Goal: Obtain resource: Download file/media

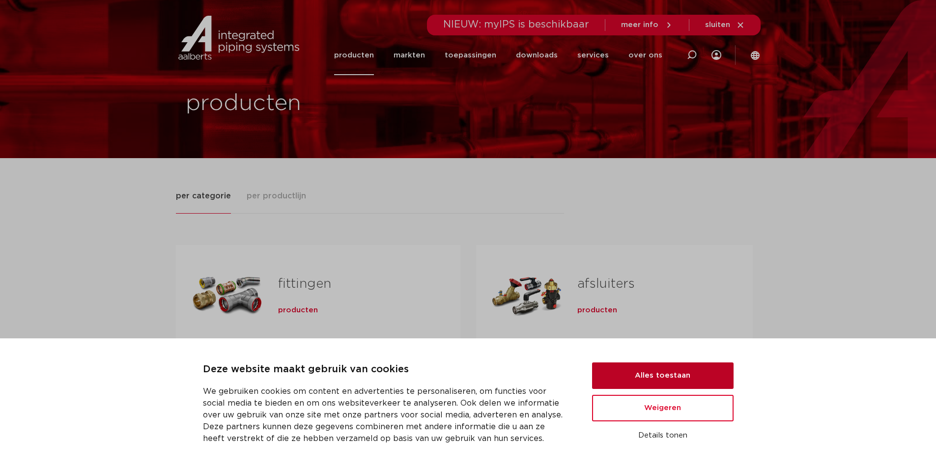
click at [643, 374] on button "Alles toestaan" at bounding box center [663, 376] width 142 height 27
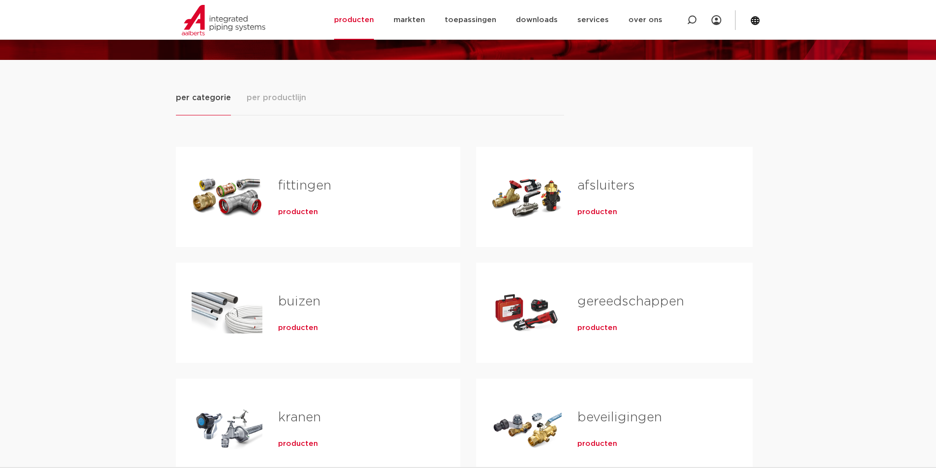
scroll to position [147, 0]
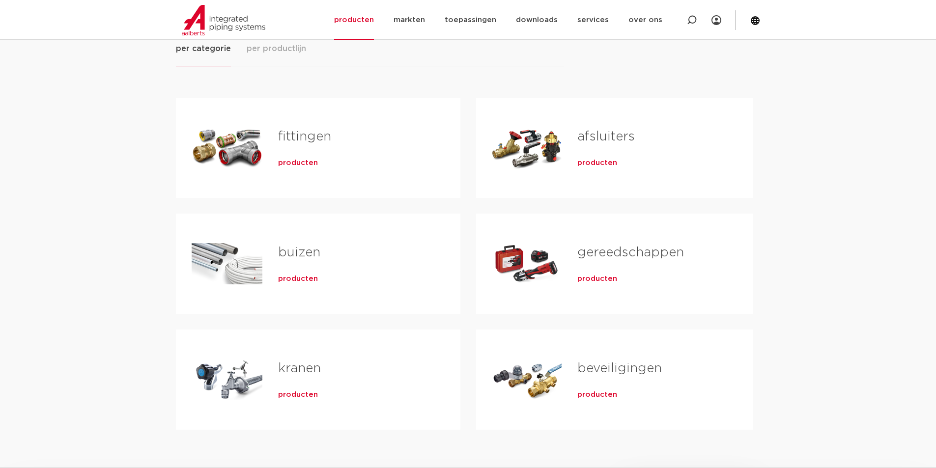
click at [304, 164] on span "producten" at bounding box center [298, 163] width 40 height 10
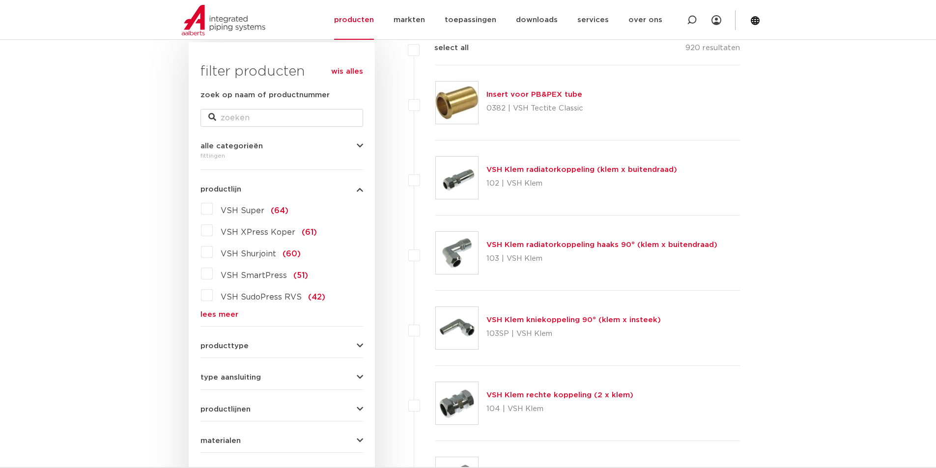
scroll to position [246, 0]
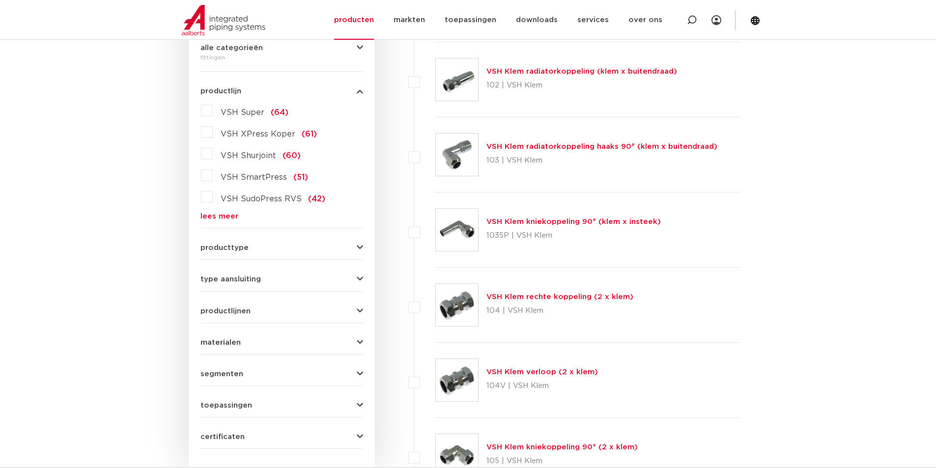
click at [222, 221] on form "zoek op naam of productnummer alle categorieën fittingen fittingen afsluiters b…" at bounding box center [281, 220] width 163 height 458
click at [222, 217] on link "lees meer" at bounding box center [281, 216] width 163 height 7
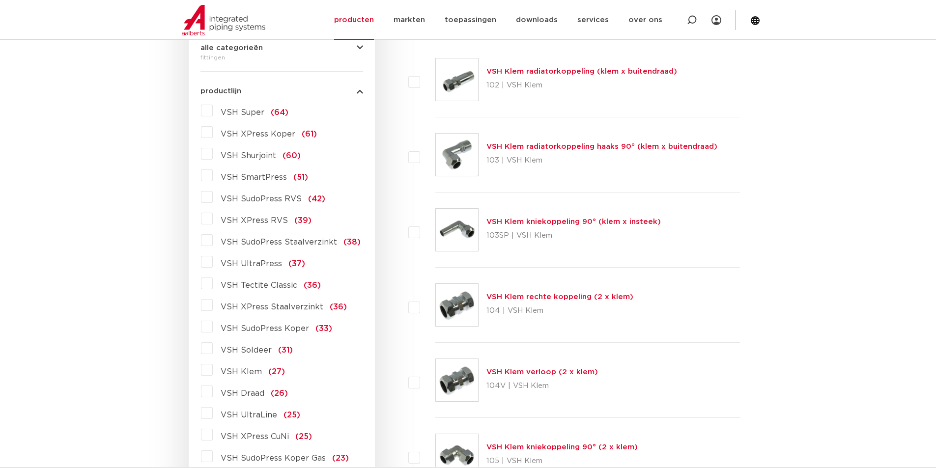
click at [288, 241] on span "VSH SudoPress Staalverzinkt" at bounding box center [279, 242] width 116 height 8
click at [0, 0] on input "VSH SudoPress Staalverzinkt (38)" at bounding box center [0, 0] width 0 height 0
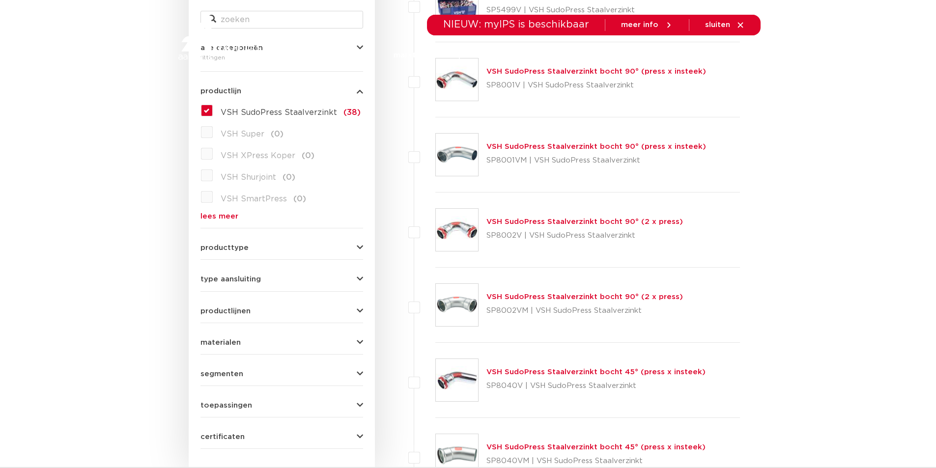
click at [213, 113] on label "VSH SudoPress Staalverzinkt (38)" at bounding box center [287, 111] width 148 height 16
click at [0, 0] on input "VSH SudoPress Staalverzinkt (38)" at bounding box center [0, 0] width 0 height 0
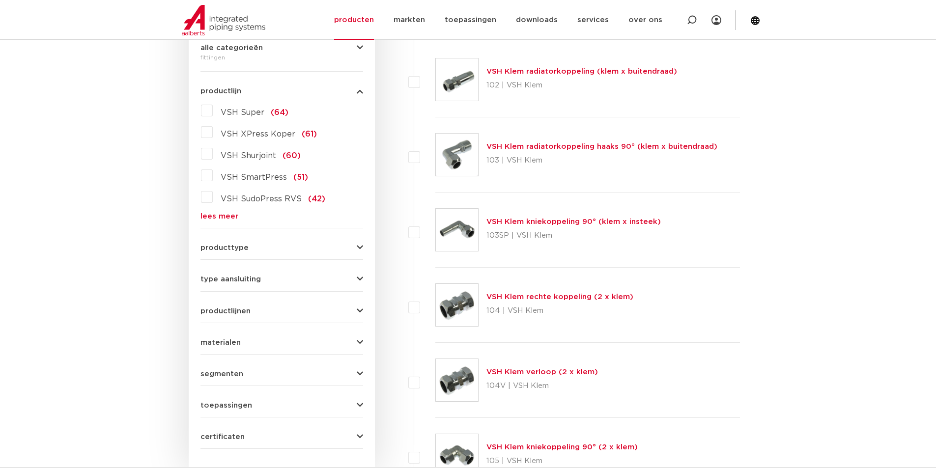
scroll to position [295, 0]
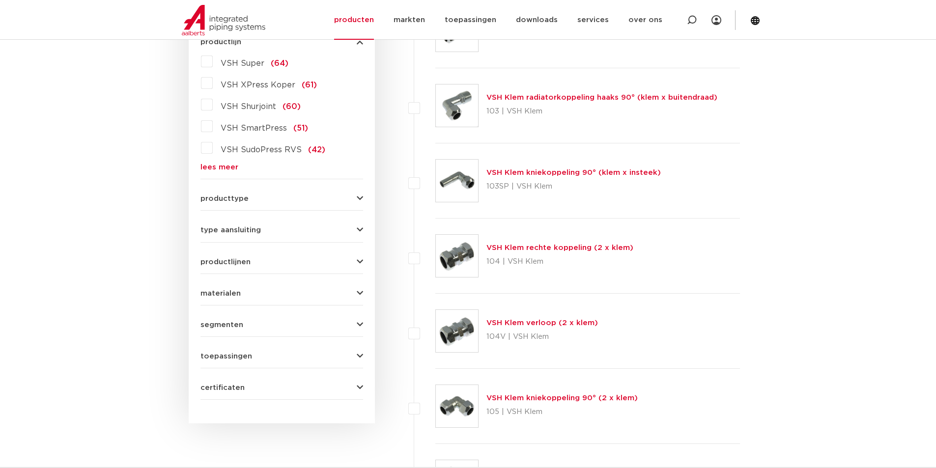
click at [288, 202] on button "producttype" at bounding box center [281, 198] width 163 height 7
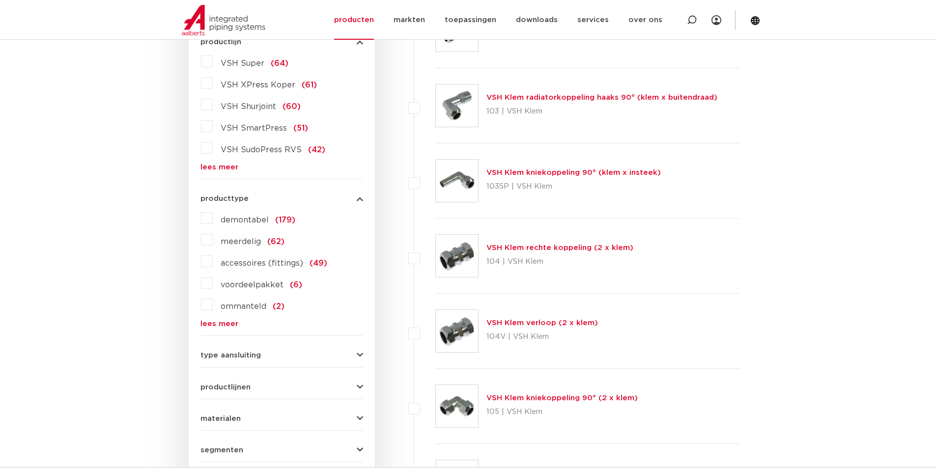
click at [312, 203] on div "producttype demontabel (179) meerdelig (62) accessoires (fittings) (49) voordee…" at bounding box center [281, 257] width 163 height 141
click at [363, 197] on icon "button" at bounding box center [360, 198] width 6 height 7
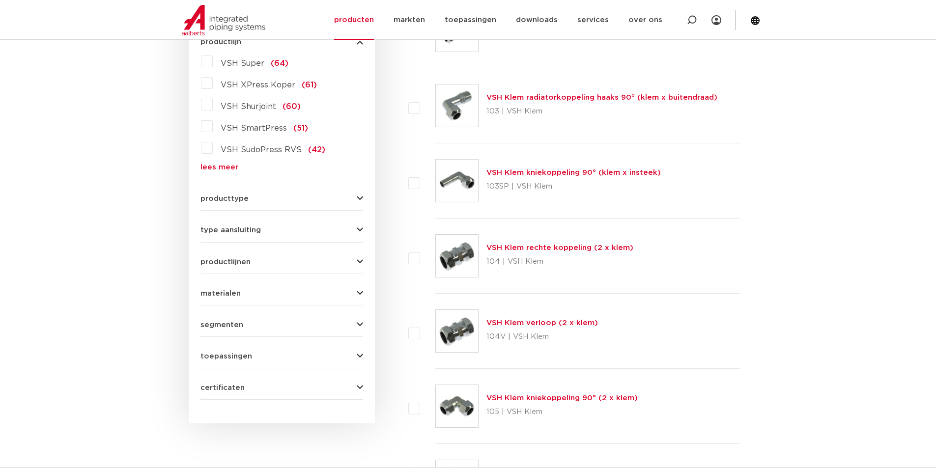
click at [362, 199] on icon "button" at bounding box center [360, 198] width 6 height 7
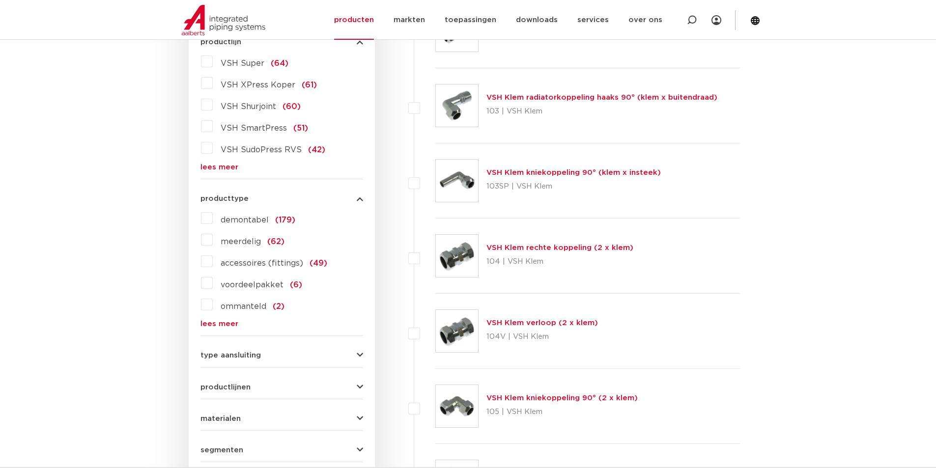
click at [362, 199] on icon "button" at bounding box center [360, 198] width 6 height 7
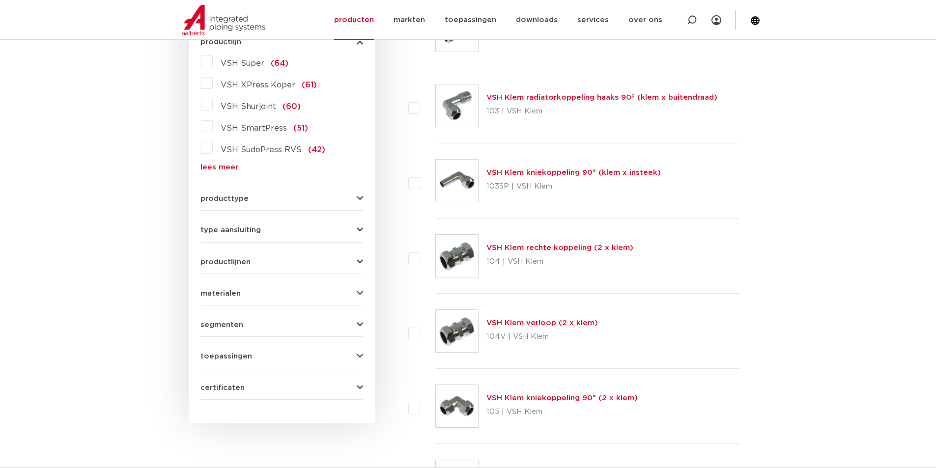
click at [356, 228] on button "type aansluiting" at bounding box center [281, 230] width 163 height 7
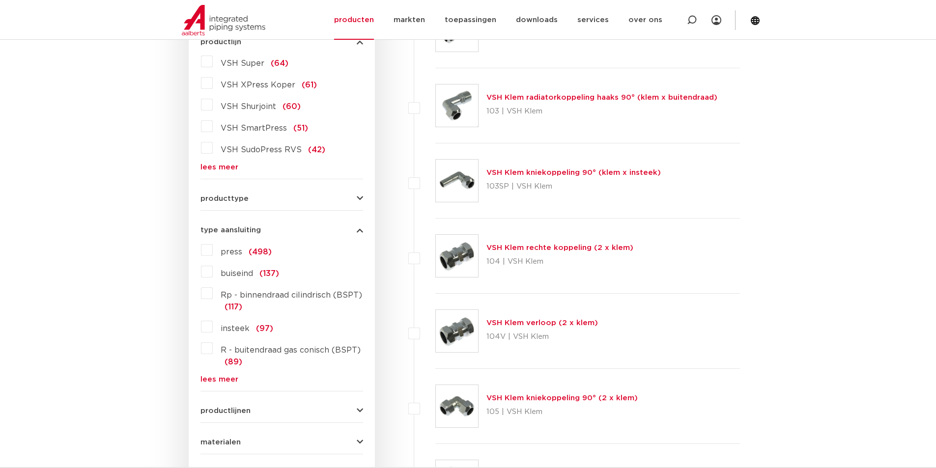
click at [361, 199] on icon "button" at bounding box center [360, 198] width 6 height 7
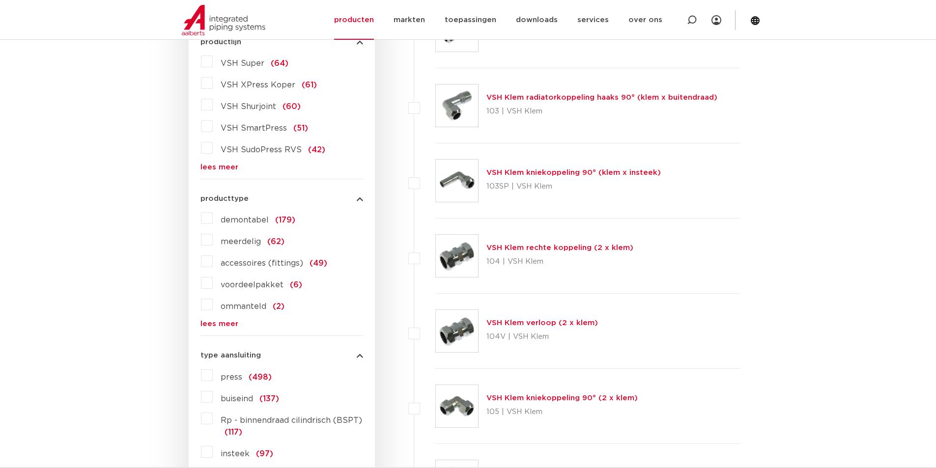
scroll to position [344, 0]
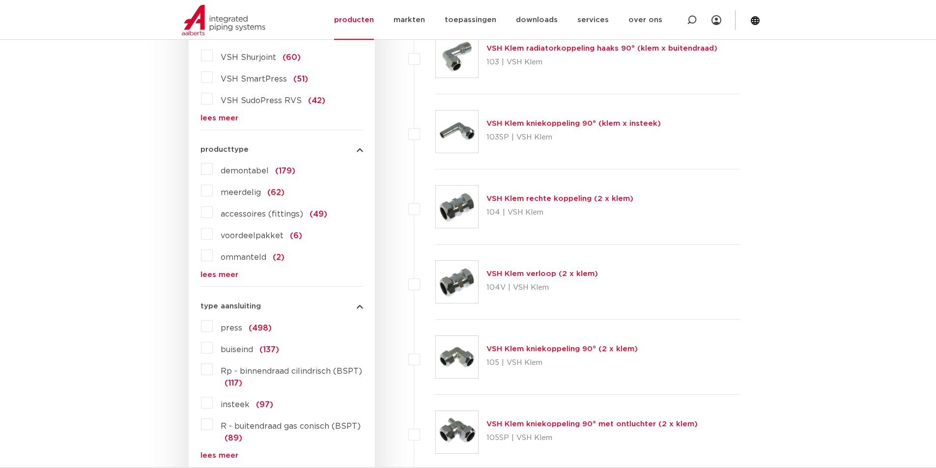
click at [357, 152] on icon "button" at bounding box center [360, 149] width 6 height 7
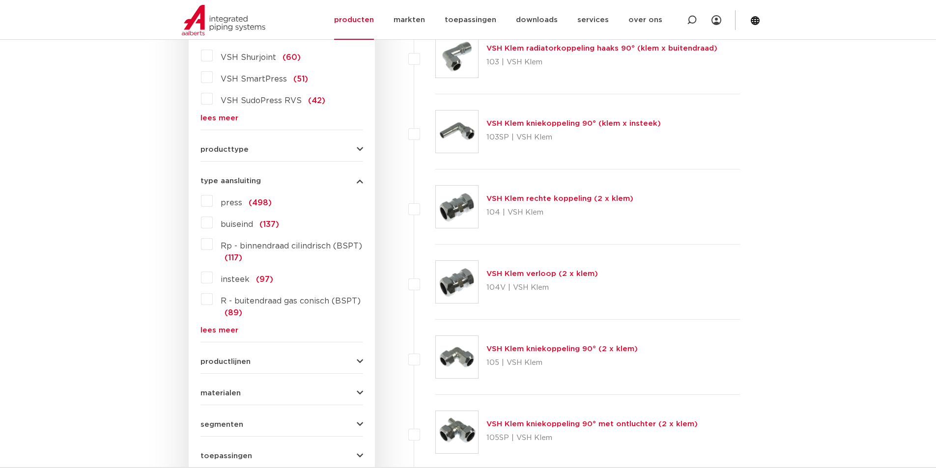
scroll to position [442, 0]
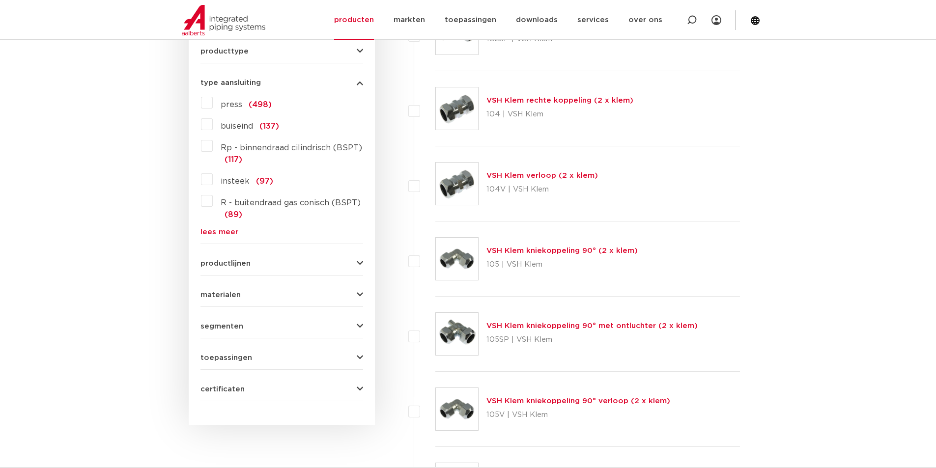
click at [353, 292] on button "materialen" at bounding box center [281, 294] width 163 height 7
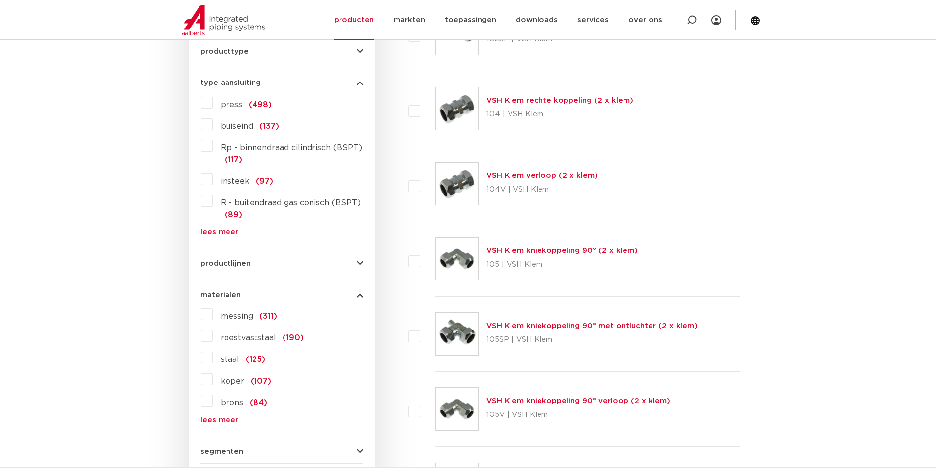
click at [213, 358] on label "staal (125)" at bounding box center [239, 358] width 53 height 16
click at [0, 0] on input "staal (125)" at bounding box center [0, 0] width 0 height 0
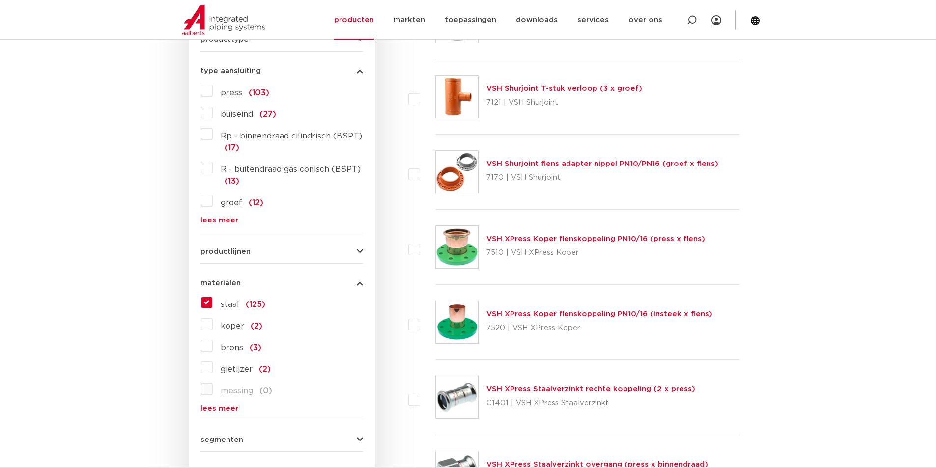
click at [359, 285] on icon "button" at bounding box center [360, 283] width 6 height 7
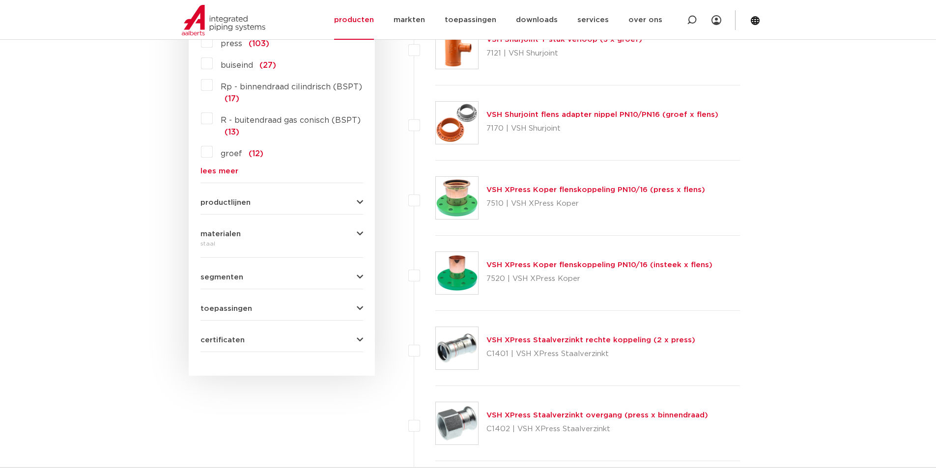
scroll to position [552, 0]
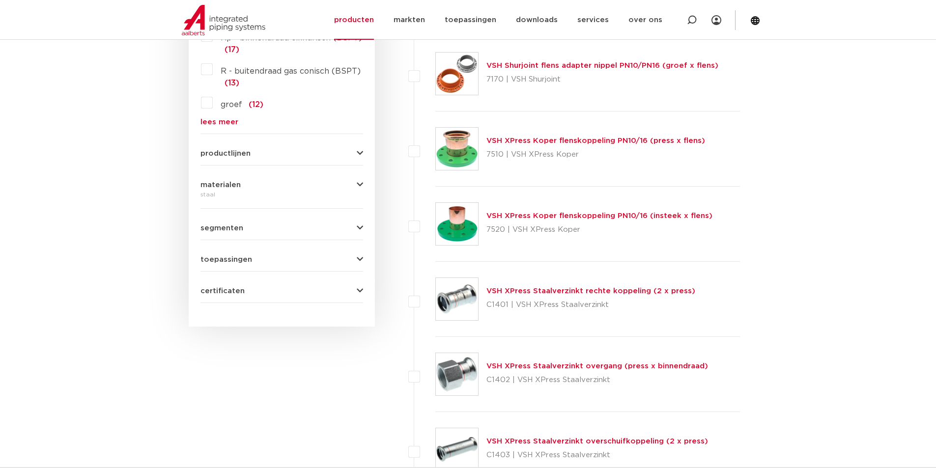
click at [564, 368] on link "VSH XPress Staalverzinkt overgang (press x binnendraad)" at bounding box center [597, 366] width 222 height 7
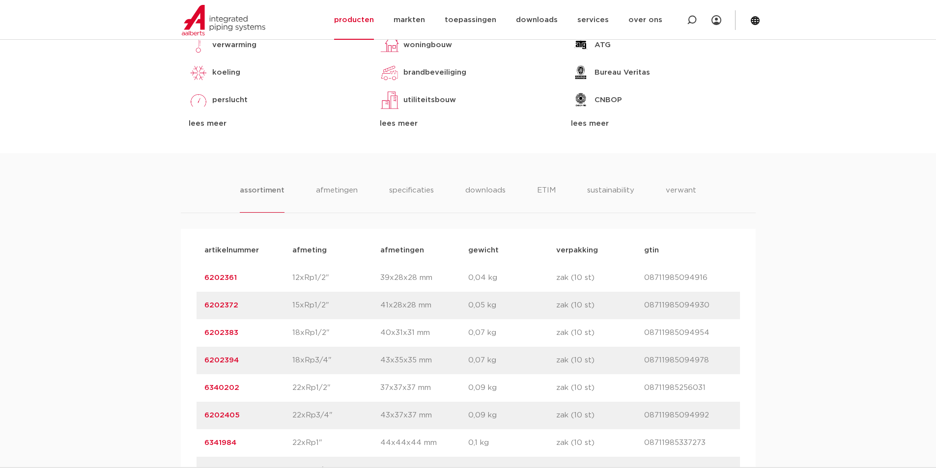
scroll to position [639, 0]
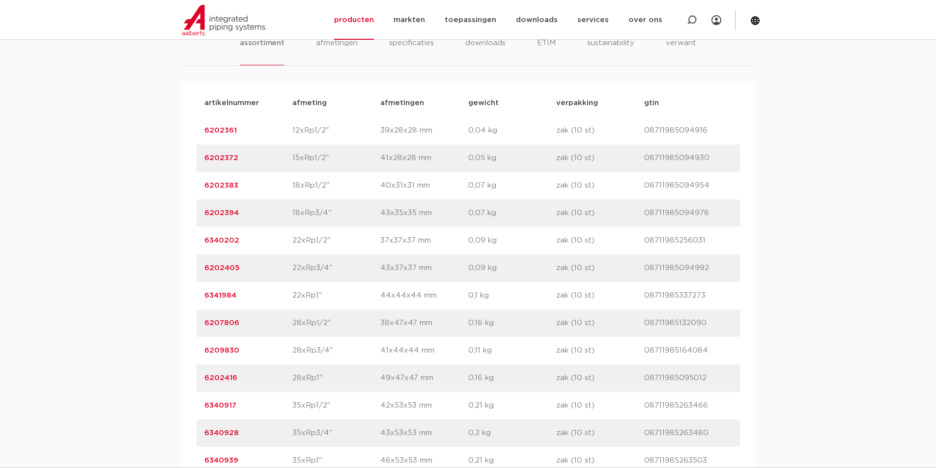
drag, startPoint x: 309, startPoint y: 325, endPoint x: 336, endPoint y: 329, distance: 26.8
click at [336, 329] on p "28xRp1/2"" at bounding box center [336, 323] width 88 height 12
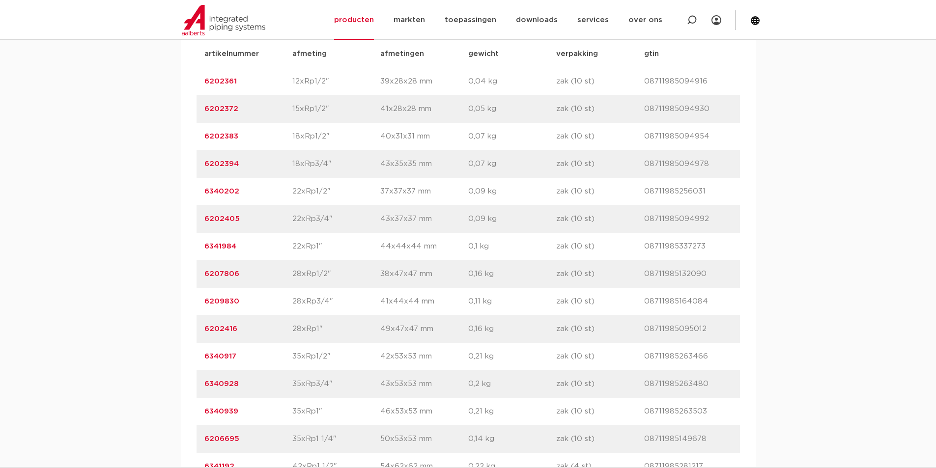
scroll to position [737, 0]
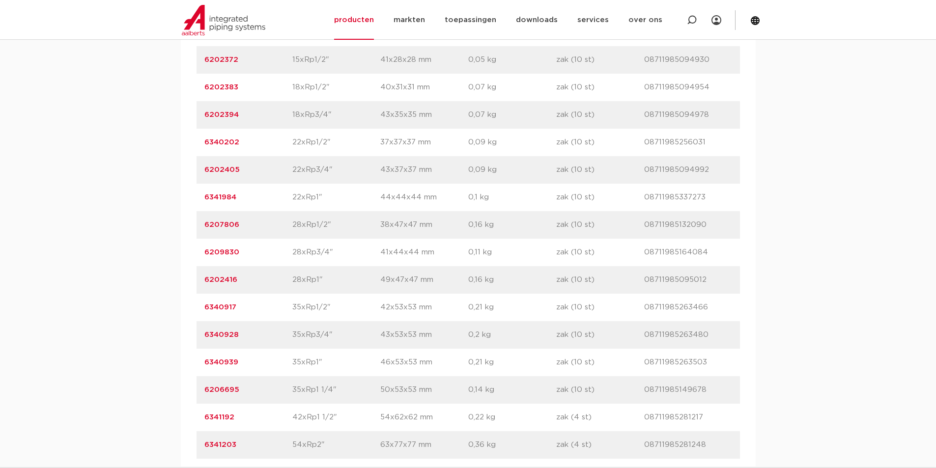
drag, startPoint x: 266, startPoint y: 418, endPoint x: 203, endPoint y: 414, distance: 63.0
click at [203, 414] on div "artikelnummer 6341192 afmeting 42xRp1 1/2" afmetingen 54x62x62 mm gewicht 0,22 …" at bounding box center [468, 418] width 543 height 28
copy link "6341192"
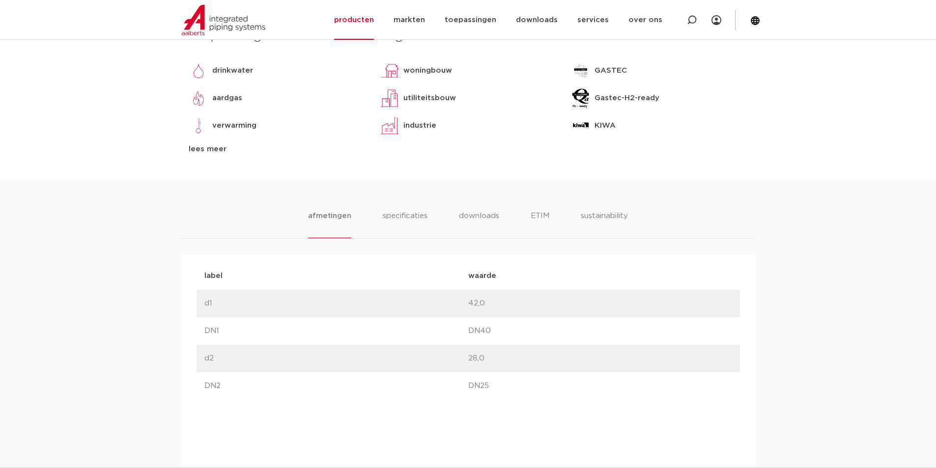
scroll to position [541, 0]
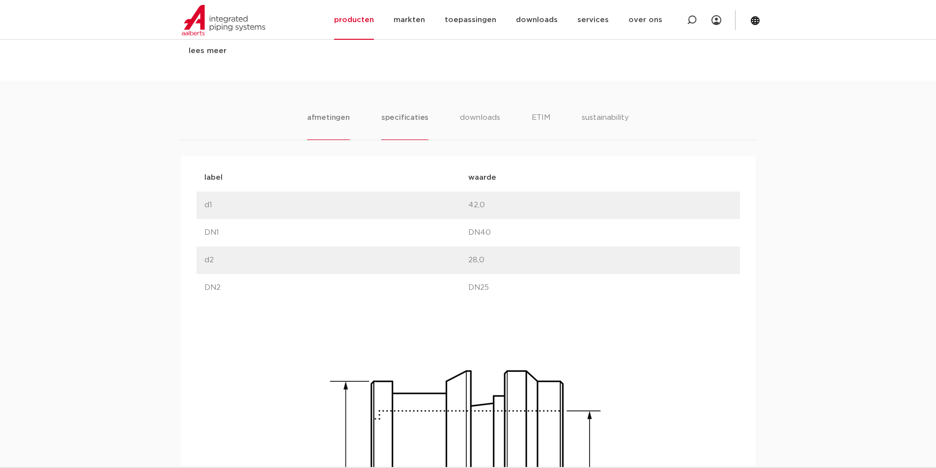
click at [419, 117] on li "specificaties" at bounding box center [404, 126] width 47 height 28
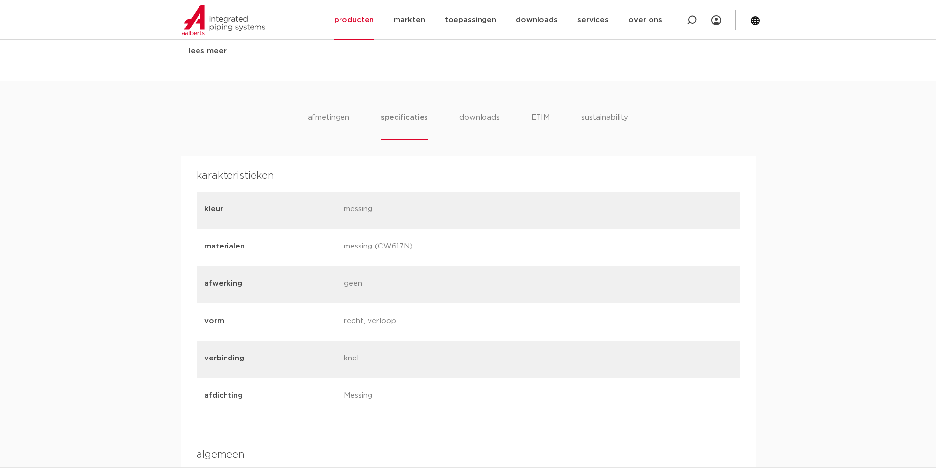
click at [487, 120] on li "downloads" at bounding box center [479, 126] width 41 height 28
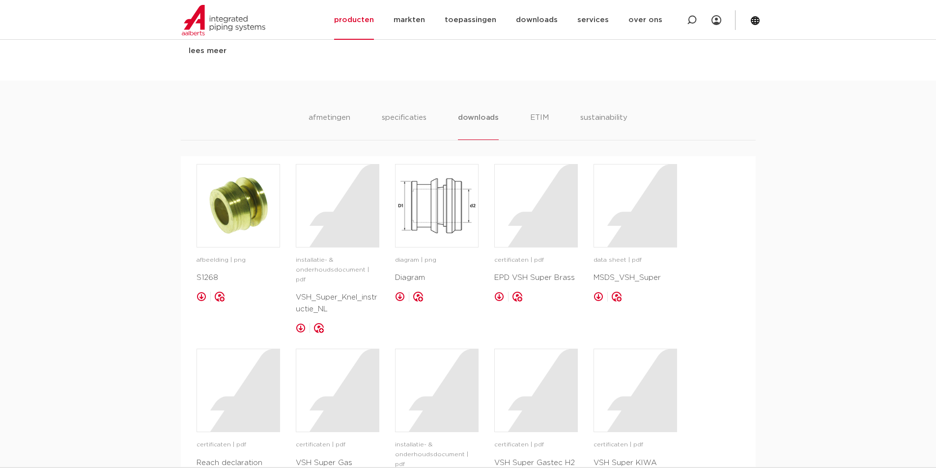
click at [346, 292] on p "VSH_Super_Knel_instructie_NL" at bounding box center [338, 304] width 84 height 24
click at [344, 253] on div "installatie- & onderhoudsdocument | pdf VSH_Super_Knel_instructie_NL opslaan in…" at bounding box center [338, 248] width 84 height 169
click at [309, 261] on p "installatie- & onderhoudsdocument | pdf" at bounding box center [338, 270] width 84 height 29
click at [337, 238] on div at bounding box center [337, 206] width 83 height 83
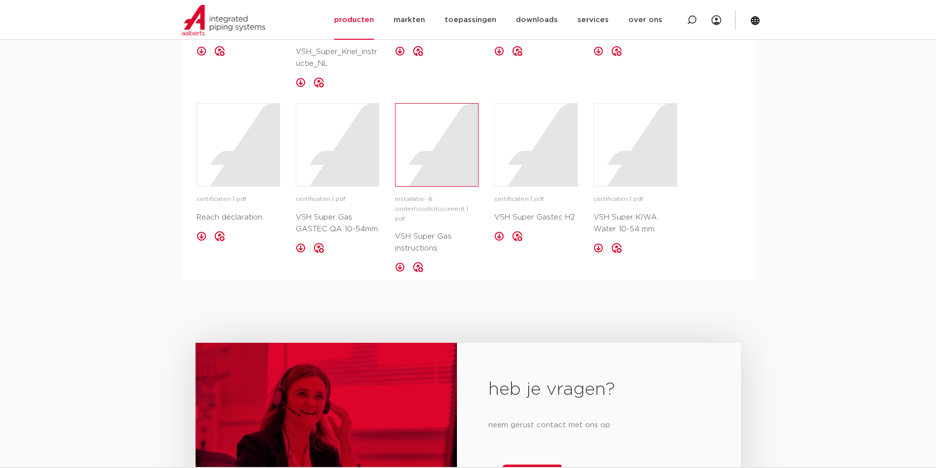
scroll to position [639, 0]
